Goal: Transaction & Acquisition: Purchase product/service

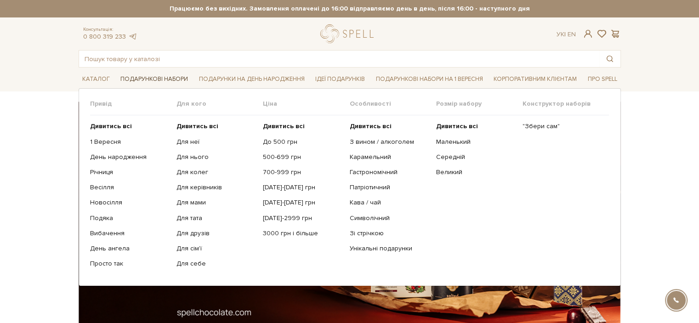
click at [153, 72] on link "Подарункові набори" at bounding box center [154, 79] width 75 height 14
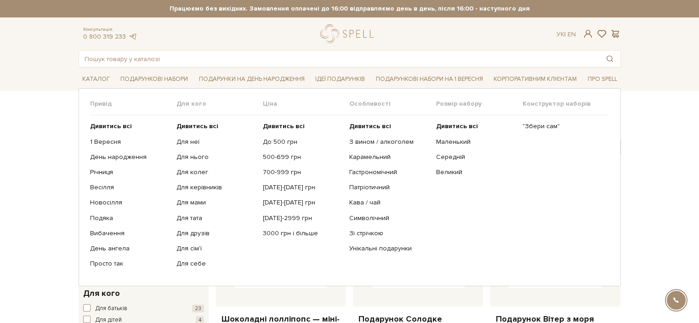
click at [153, 72] on link "Подарункові набори" at bounding box center [154, 79] width 75 height 14
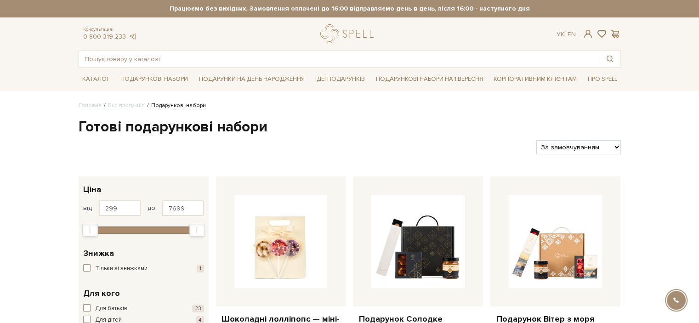
click at [571, 149] on select "За замовчуванням За Ціною (зростання) За Ціною (зменшення) Новинки За популярні…" at bounding box center [579, 147] width 84 height 14
select select "https://spellchocolate.com/our-productions/podarunkovi-box/?sort=p.price&order=…"
click at [537, 140] on select "За замовчуванням За Ціною (зростання) За Ціною (зменшення) Новинки За популярні…" at bounding box center [579, 147] width 84 height 14
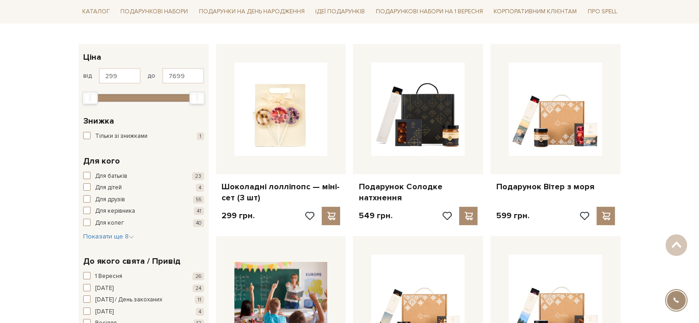
scroll to position [133, 0]
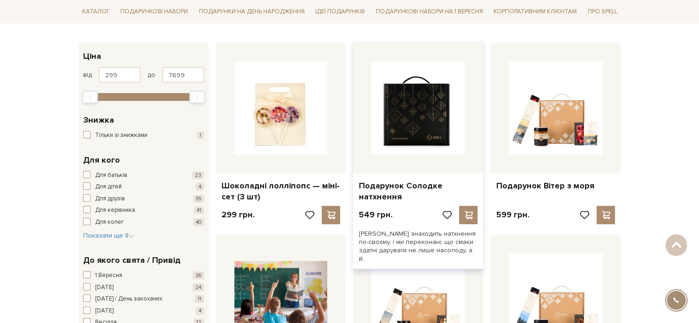
click at [408, 108] on img at bounding box center [418, 108] width 93 height 93
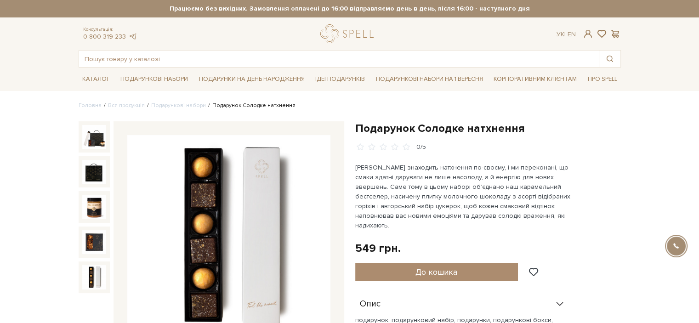
click at [92, 280] on img at bounding box center [94, 277] width 24 height 24
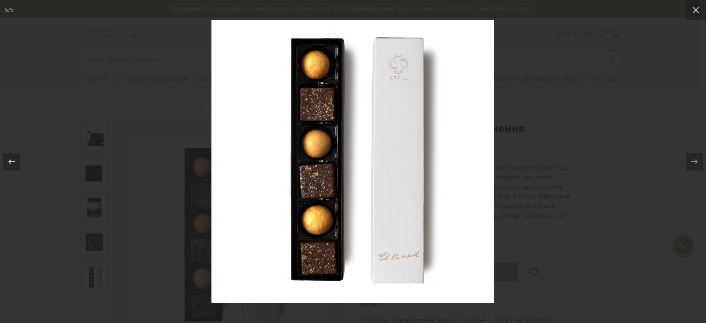
click at [145, 235] on div at bounding box center [353, 161] width 706 height 323
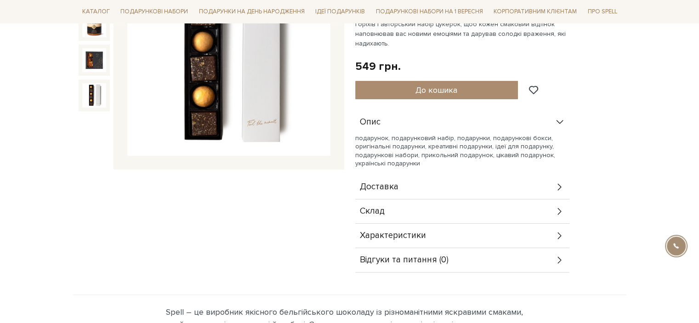
scroll to position [189, 0]
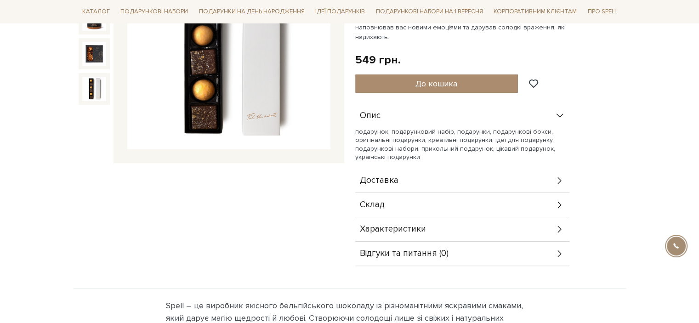
click at [442, 193] on div "Склад" at bounding box center [462, 205] width 214 height 24
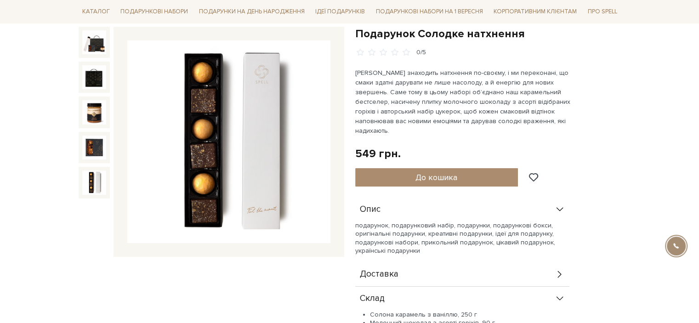
scroll to position [56, 0]
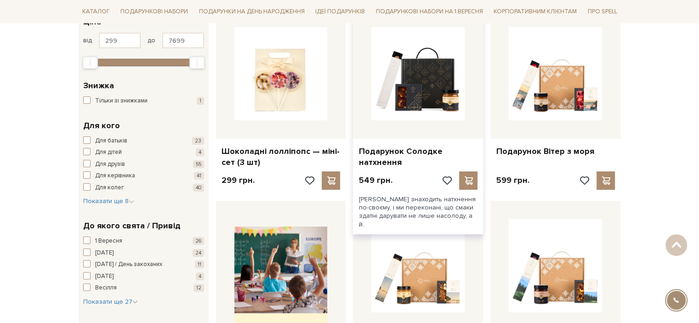
scroll to position [166, 0]
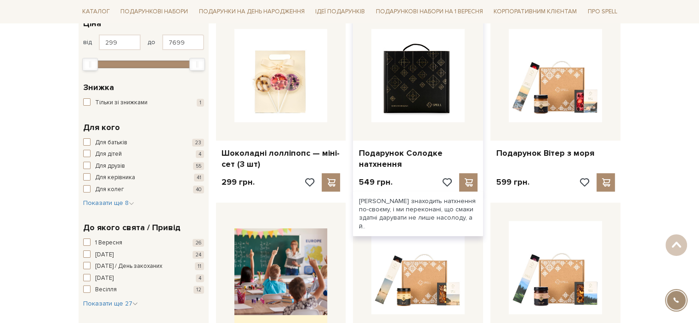
click at [412, 90] on img at bounding box center [418, 75] width 93 height 93
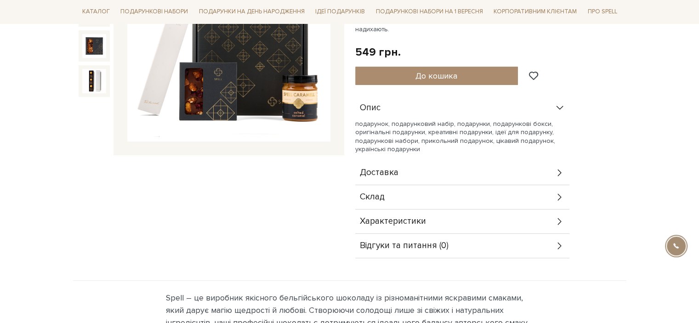
scroll to position [197, 0]
click at [491, 209] on div "Характеристики" at bounding box center [462, 221] width 214 height 24
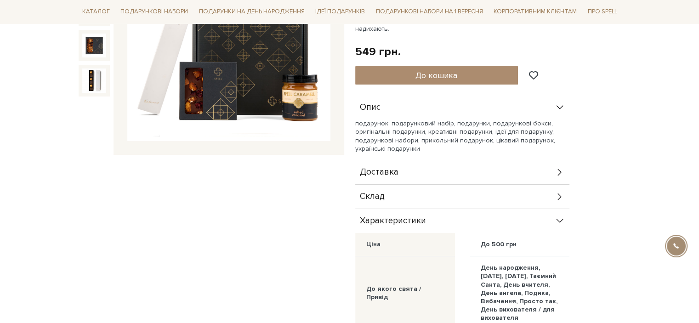
click at [486, 188] on div "Склад" at bounding box center [462, 197] width 214 height 24
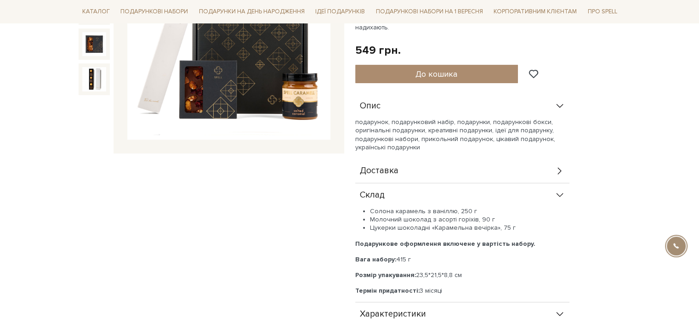
scroll to position [202, 0]
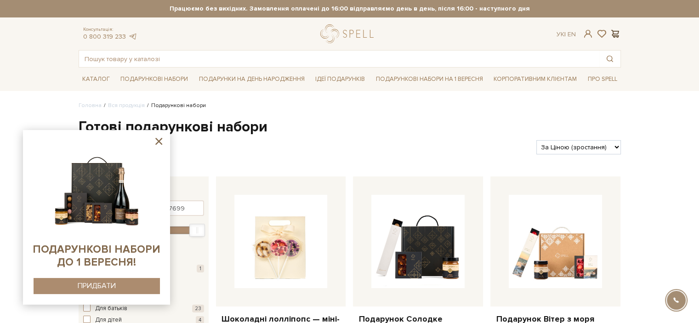
click at [617, 29] on span at bounding box center [615, 34] width 11 height 10
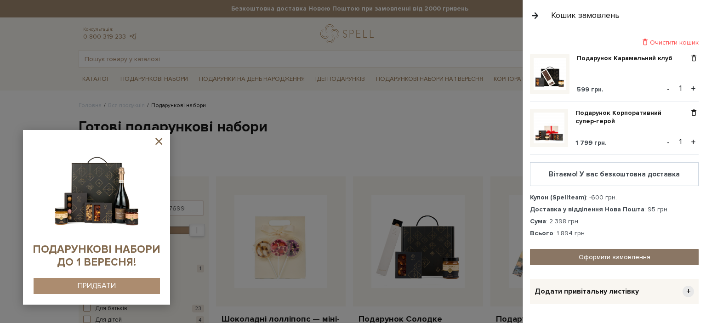
click at [590, 258] on link "Оформити замовлення" at bounding box center [614, 257] width 169 height 16
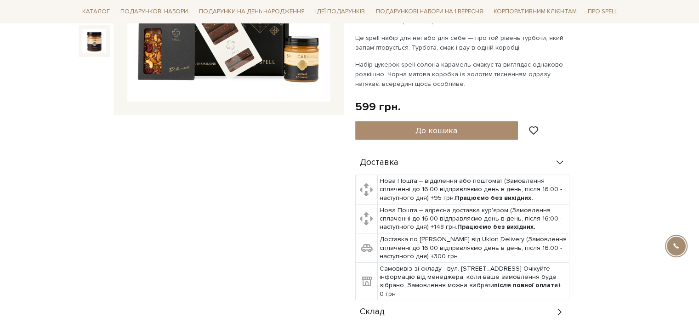
scroll to position [260, 0]
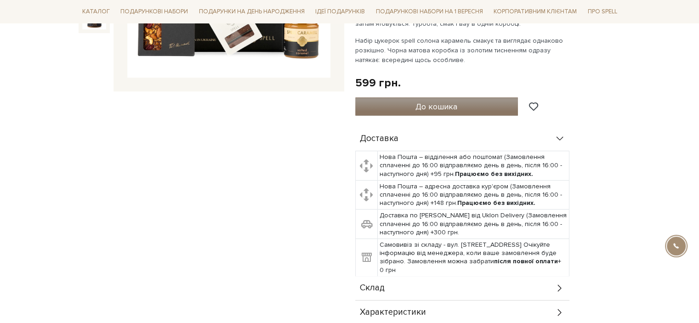
click at [429, 106] on span "До кошика" at bounding box center [437, 107] width 42 height 10
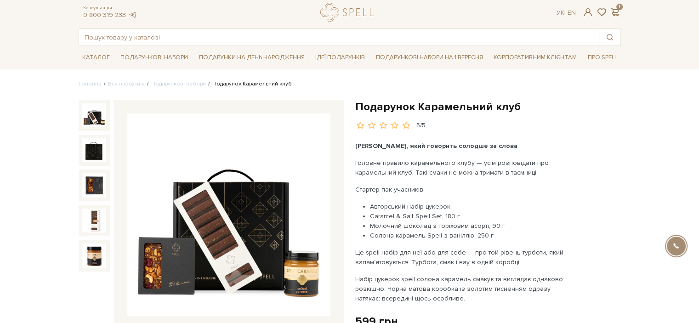
scroll to position [0, 0]
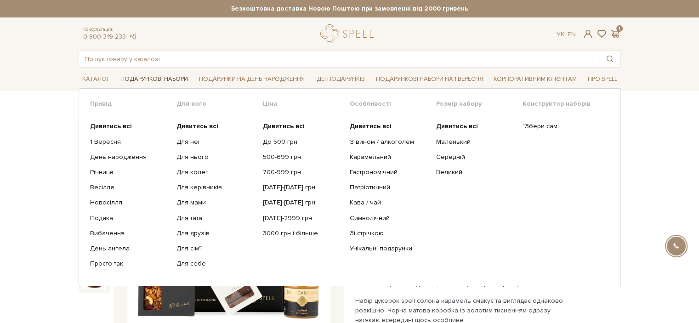
click at [141, 74] on link "Подарункові набори" at bounding box center [154, 79] width 75 height 14
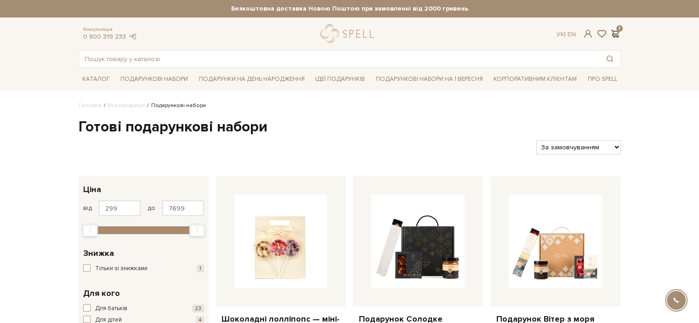
click at [619, 32] on span at bounding box center [615, 34] width 11 height 10
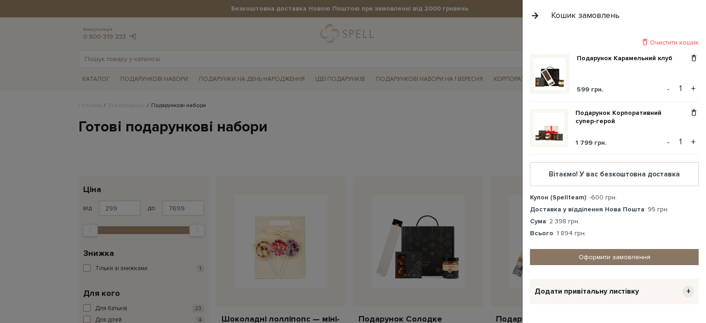
click at [589, 257] on link "Оформити замовлення" at bounding box center [614, 257] width 169 height 16
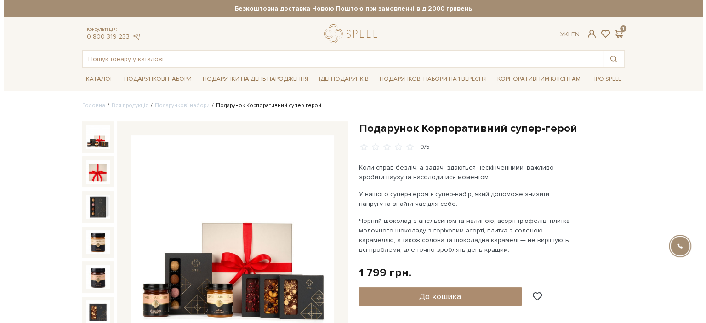
scroll to position [69, 0]
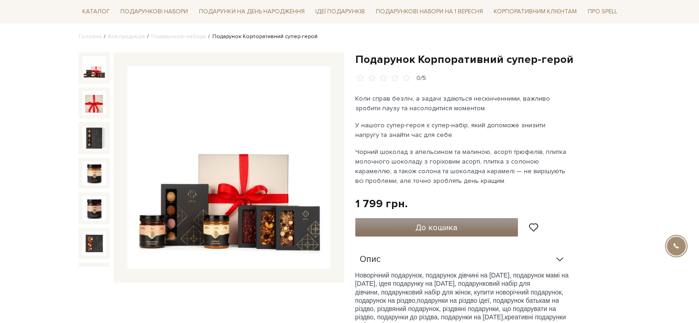
click at [423, 223] on span "До кошика" at bounding box center [437, 228] width 42 height 10
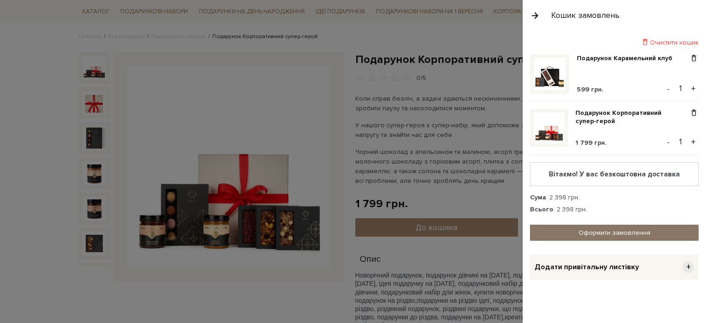
click at [601, 225] on link "Оформити замовлення" at bounding box center [614, 233] width 169 height 16
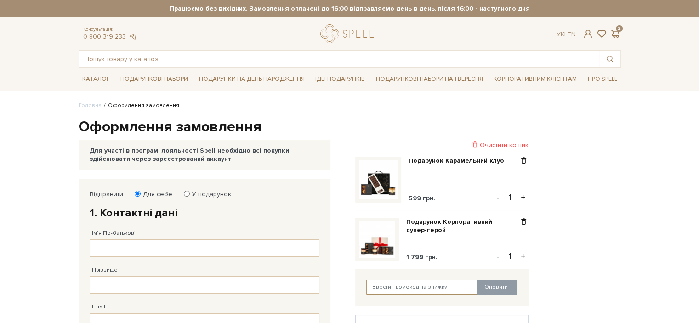
click at [388, 288] on input "text" at bounding box center [421, 287] width 111 height 15
type input "Spellteam"
click at [498, 286] on button "Оновити" at bounding box center [497, 287] width 41 height 15
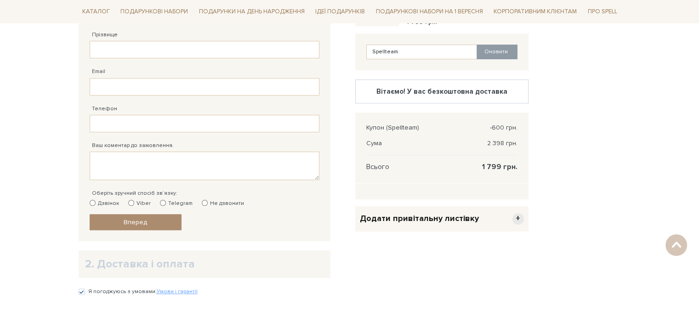
scroll to position [158, 0]
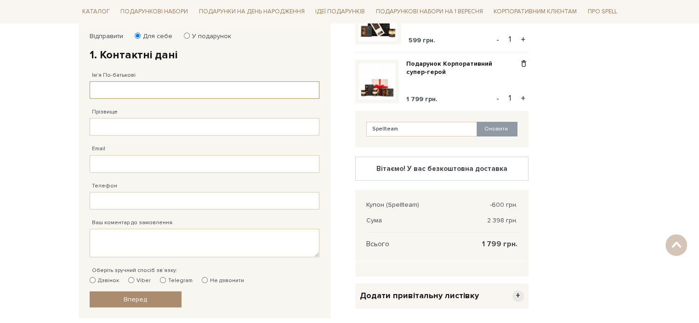
click at [248, 89] on input "Ім'я По-батькові" at bounding box center [205, 89] width 230 height 17
type input "V"
type input "[PERSON_NAME]"
click at [178, 127] on input "Прізвище" at bounding box center [205, 126] width 230 height 17
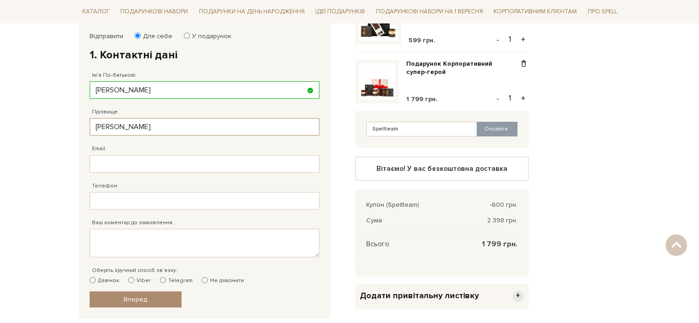
type input "[PERSON_NAME]"
click at [143, 158] on input "Email" at bounding box center [205, 163] width 230 height 17
type input "0"
click at [136, 160] on input "Email" at bounding box center [205, 163] width 230 height 17
type input "[EMAIL_ADDRESS][DOMAIN_NAME]"
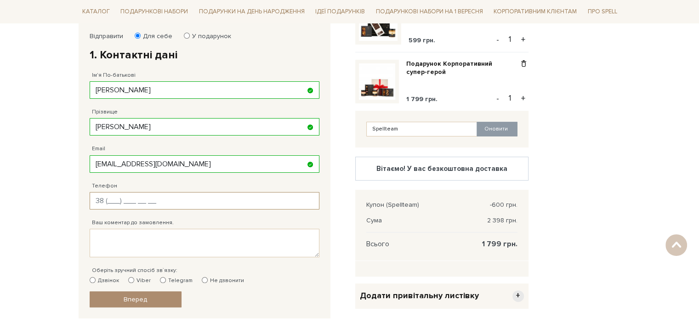
click at [108, 200] on input "Телефон" at bounding box center [205, 200] width 230 height 17
type input "[PHONE_NUMBER]"
click at [149, 235] on textarea "Ваш коментар до замовлення." at bounding box center [205, 243] width 230 height 29
click at [136, 281] on label "Viber" at bounding box center [139, 281] width 23 height 8
click at [134, 281] on input "Viber" at bounding box center [131, 280] width 6 height 6
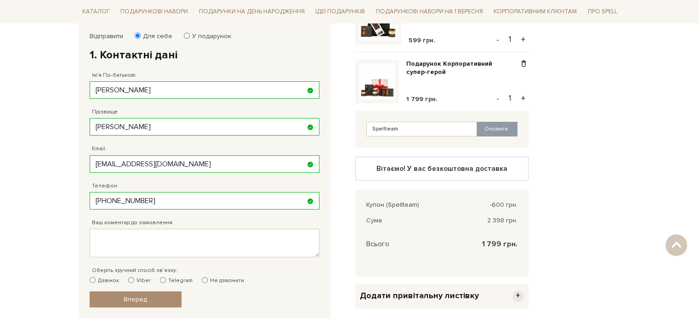
radio input "true"
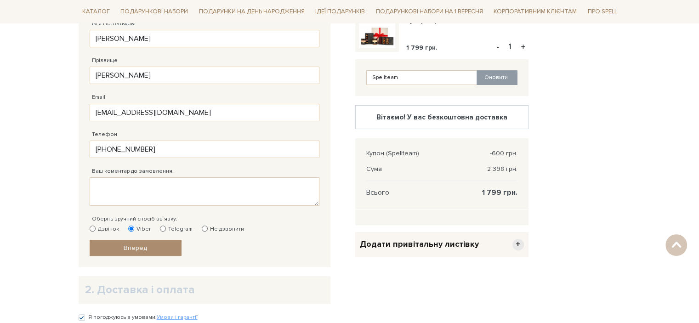
scroll to position [210, 0]
click at [121, 246] on link "Вперед" at bounding box center [136, 248] width 92 height 16
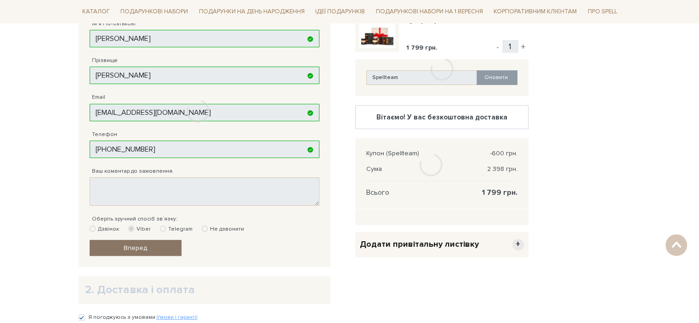
scroll to position [179, 0]
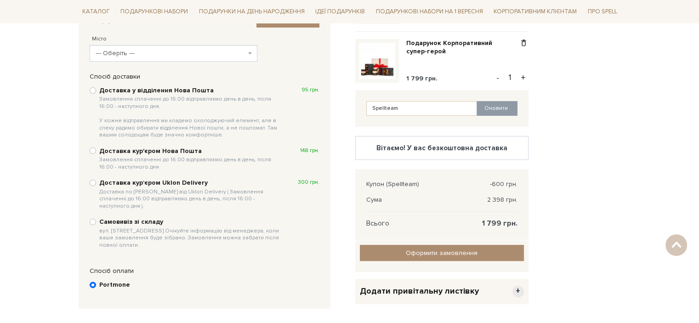
click at [48, 218] on body "Подарункові набори SALE Корпоративним клієнтам Доставка і оплата Консультація: …" at bounding box center [349, 146] width 699 height 651
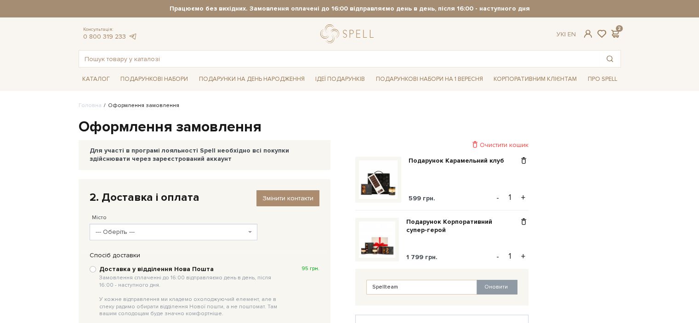
click at [104, 160] on div "Для участі в програмі лояльності Spell необхідно всі покупки здійснювати через …" at bounding box center [205, 155] width 230 height 17
click at [618, 32] on span at bounding box center [615, 34] width 11 height 10
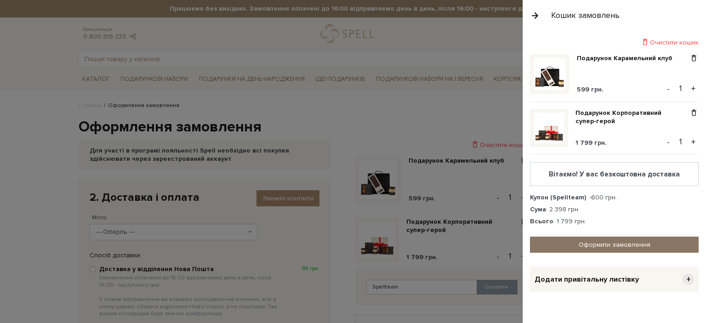
click at [585, 245] on link "Оформити замовлення" at bounding box center [614, 245] width 169 height 16
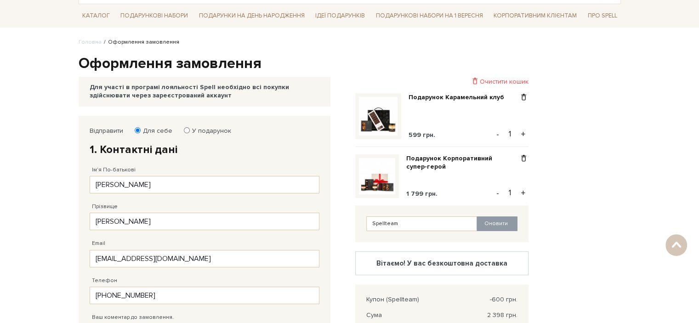
scroll to position [59, 0]
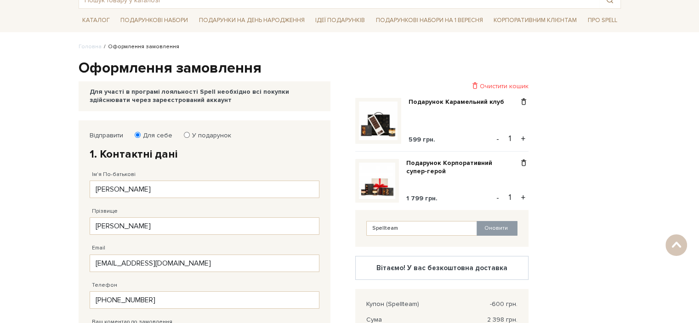
click at [186, 132] on input "У подарунок" at bounding box center [187, 135] width 6 height 6
radio input "true"
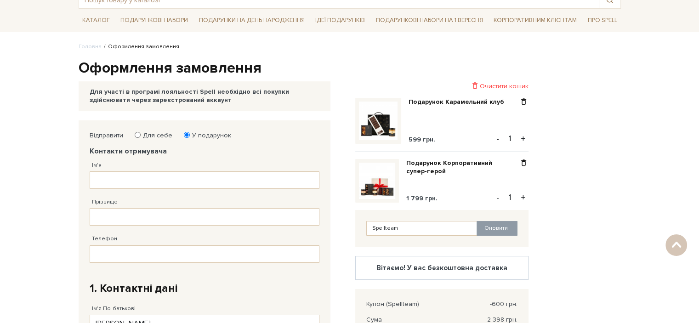
click at [142, 134] on label "Для себе" at bounding box center [154, 136] width 35 height 8
click at [141, 134] on input "Для себе" at bounding box center [138, 135] width 6 height 6
radio input "true"
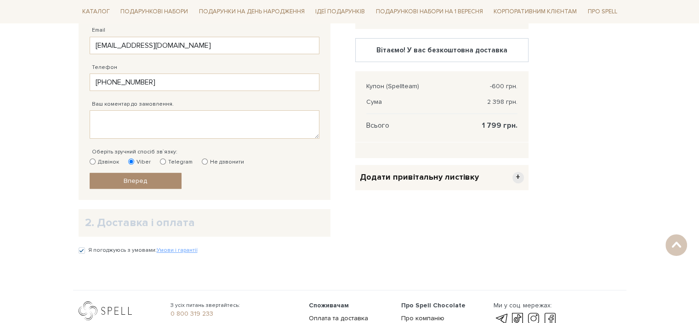
scroll to position [277, 0]
click at [109, 117] on textarea "Ваш коментар до замовлення." at bounding box center [205, 124] width 230 height 29
type textarea "у"
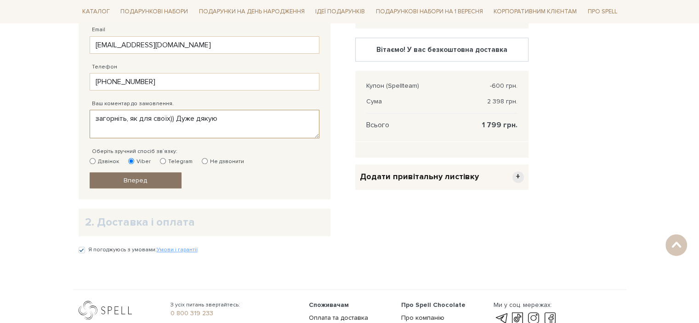
type textarea "загорніть, як для своїх)) Дуже дякую"
click at [138, 177] on span "Вперед" at bounding box center [135, 181] width 23 height 8
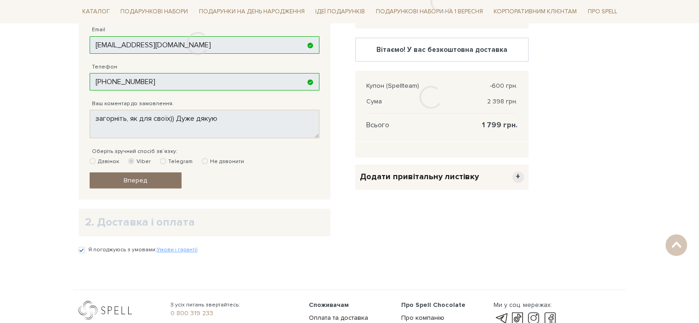
scroll to position [179, 0]
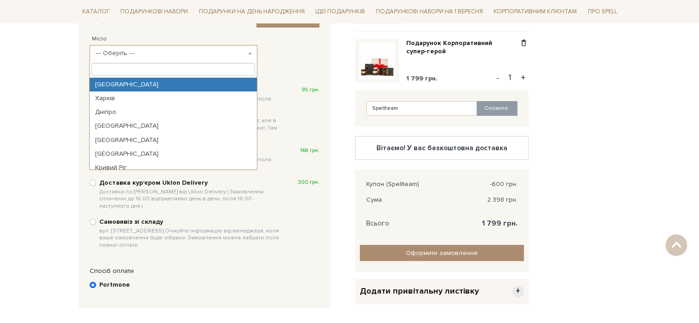
click at [109, 55] on span "--- Оберіть ---" at bounding box center [171, 53] width 150 height 9
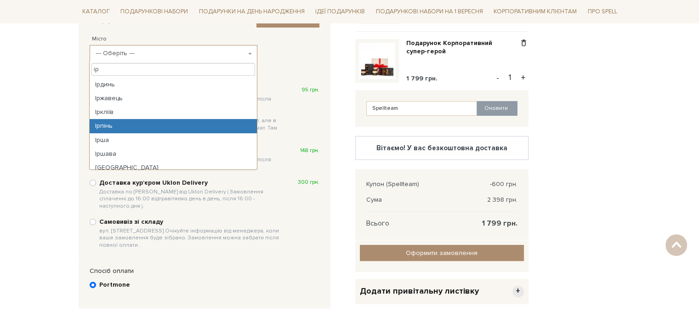
type input "ір"
select select "Ірпінь"
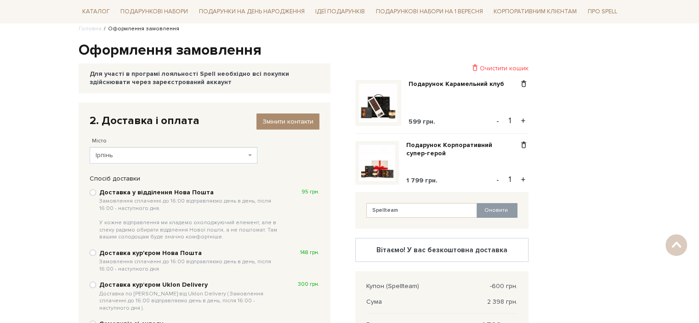
scroll to position [77, 0]
click at [91, 194] on input "Доставка у відділення Нова Пошта Замовлення сплаченні до 16:00 відправляємо ден…" at bounding box center [93, 192] width 6 height 6
radio input "true"
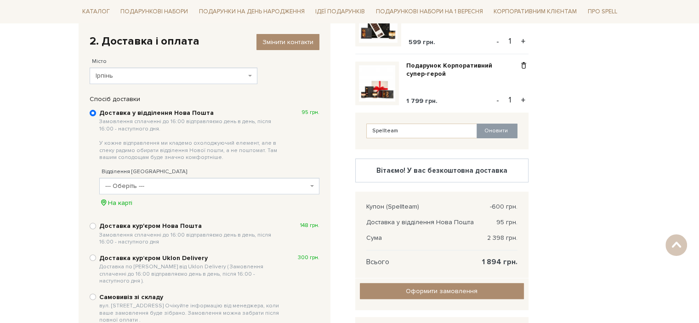
scroll to position [156, 0]
click at [8, 144] on body "Подарункові набори SALE Корпоративним клієнтам Доставка і оплата Консультація: …" at bounding box center [349, 184] width 699 height 680
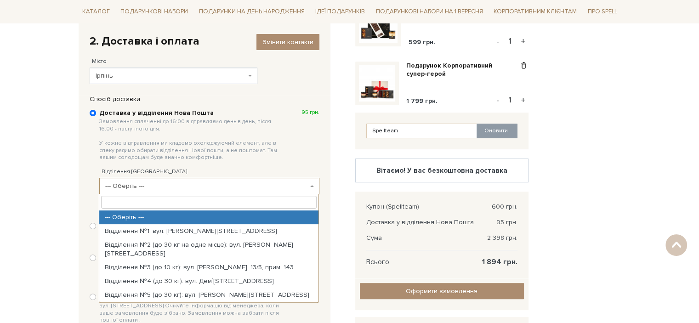
click at [128, 189] on span "--- Оберіть ---" at bounding box center [206, 186] width 203 height 9
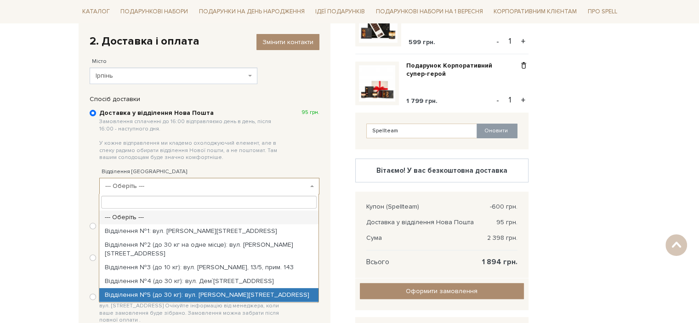
select select "Відділення №5 (до 30 кг): вул. [PERSON_NAME][STREET_ADDRESS]"
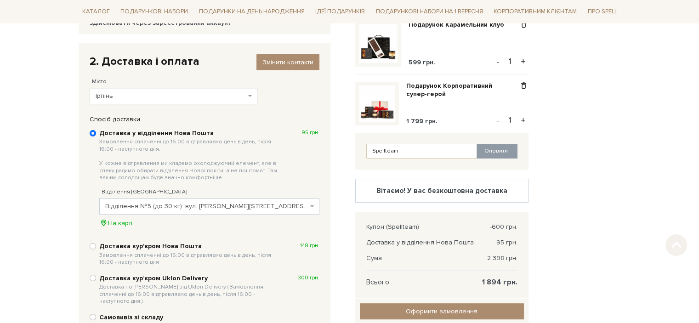
scroll to position [213, 0]
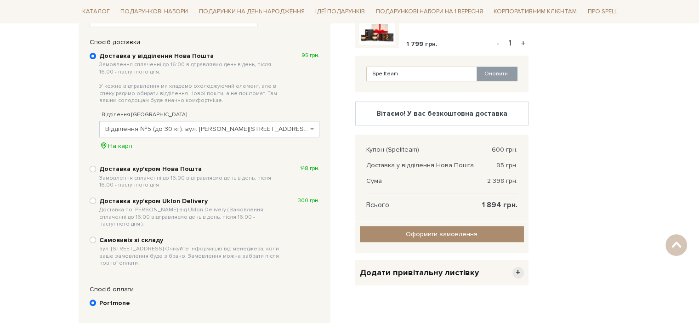
click at [568, 167] on div "Відправити Для себе У подарунок 1. Контактні дані Ім'я По-батькові Марина Леоні…" at bounding box center [350, 151] width 554 height 370
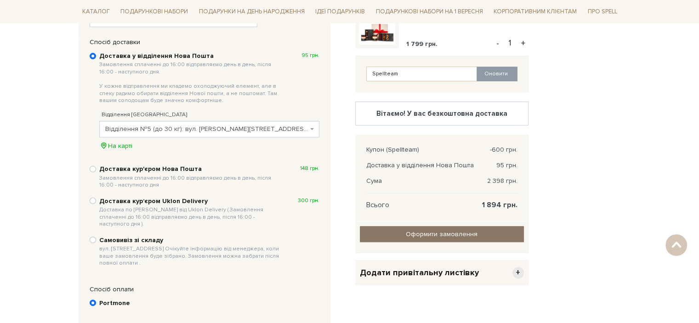
click at [424, 235] on input "Оформити замовлення" at bounding box center [442, 234] width 164 height 16
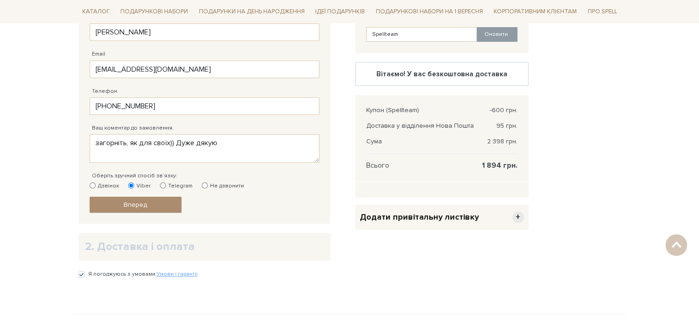
scroll to position [267, 0]
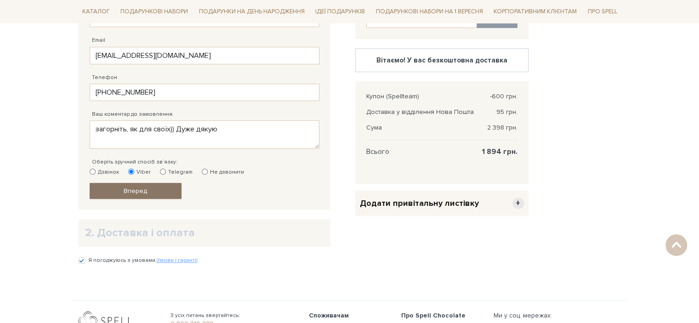
click at [151, 188] on link "Вперед" at bounding box center [136, 191] width 92 height 16
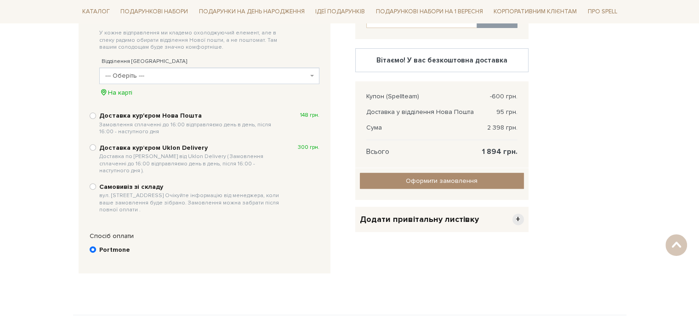
scroll to position [179, 0]
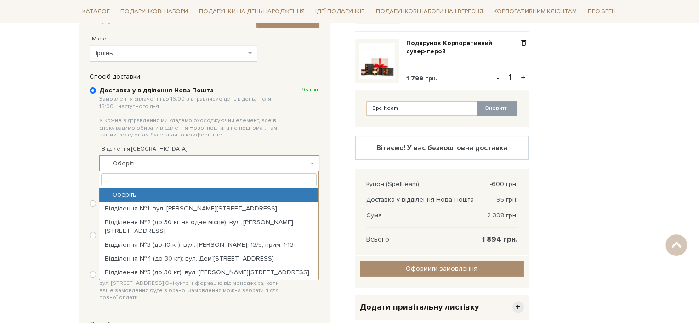
click at [136, 162] on span "--- Оберіть ---" at bounding box center [206, 163] width 203 height 9
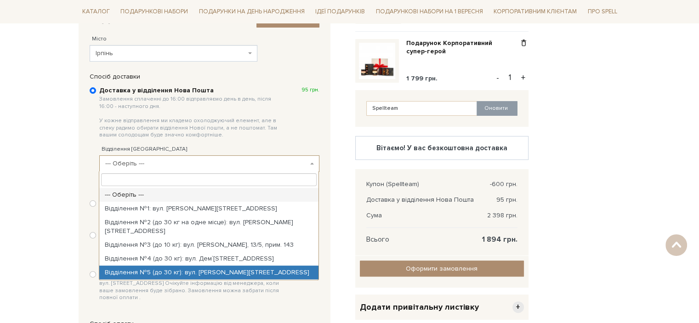
select select "Відділення №5 (до 30 кг): вул. [PERSON_NAME][STREET_ADDRESS]"
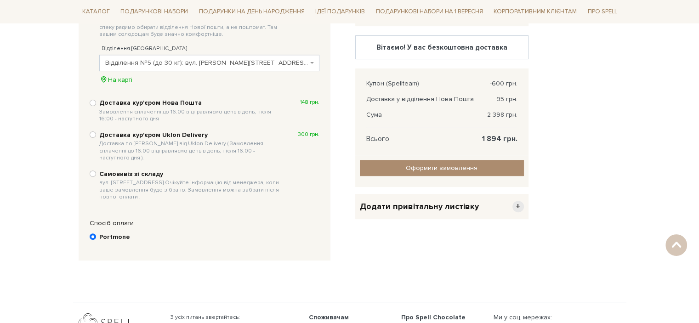
scroll to position [274, 0]
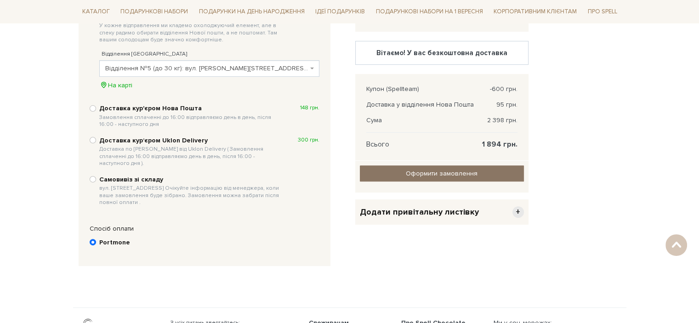
click at [394, 172] on input "Оформити замовлення" at bounding box center [442, 174] width 164 height 16
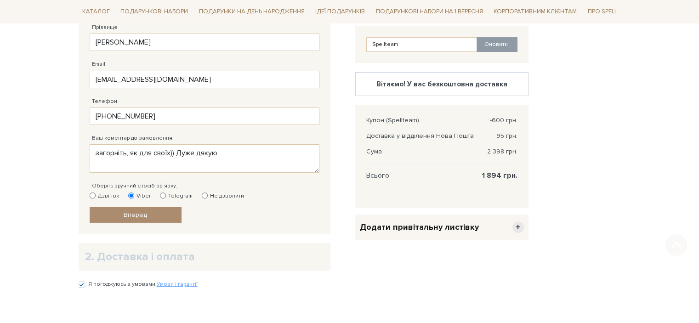
scroll to position [303, 0]
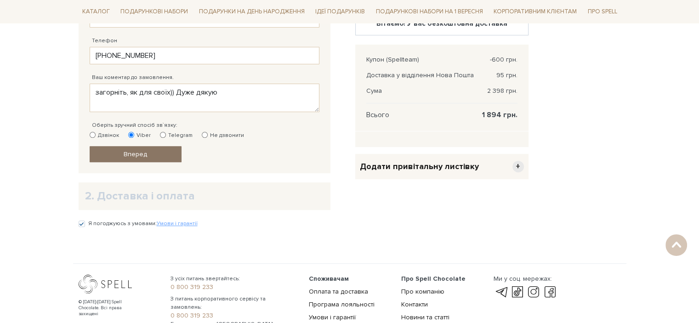
click at [132, 155] on span "Вперед" at bounding box center [135, 154] width 23 height 8
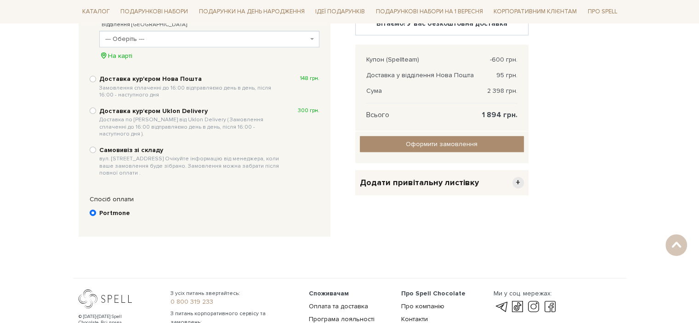
scroll to position [179, 0]
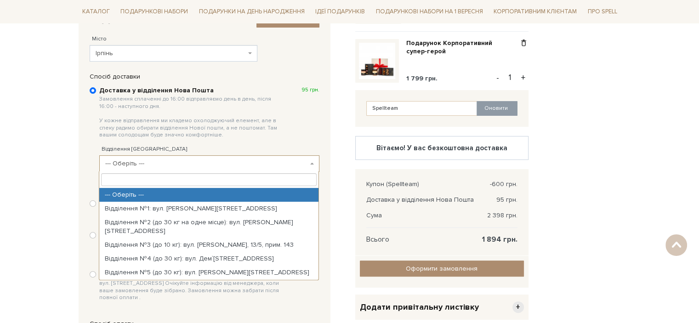
click at [137, 163] on span "--- Оберіть ---" at bounding box center [206, 163] width 203 height 9
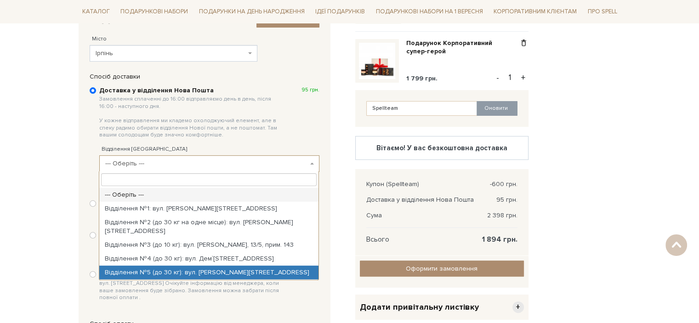
select select "Відділення №5 (до 30 кг): вул. [PERSON_NAME][STREET_ADDRESS]"
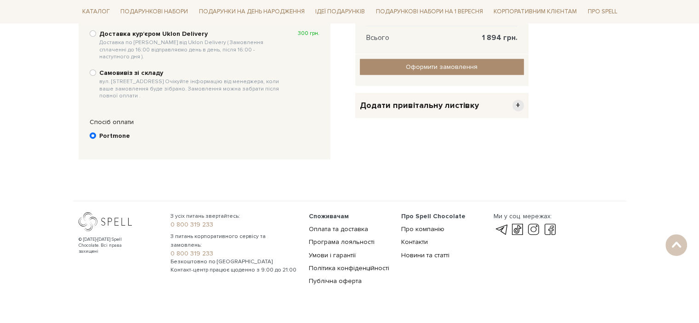
scroll to position [385, 0]
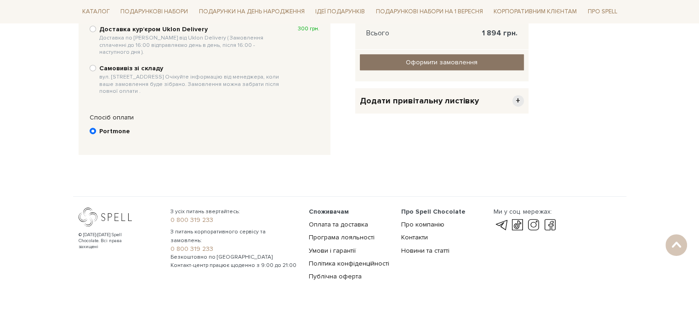
click at [416, 59] on input "Оформити замовлення" at bounding box center [442, 62] width 164 height 16
